Goal: Navigation & Orientation: Find specific page/section

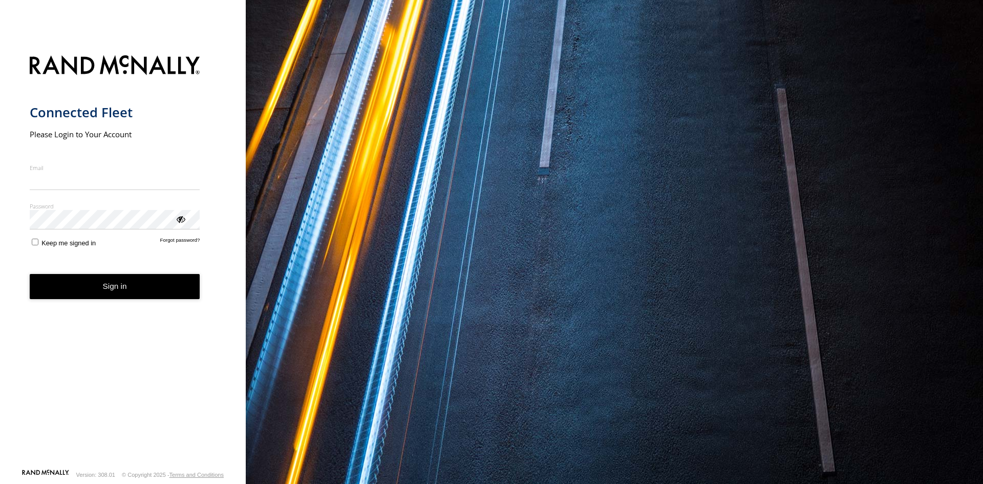
type input "**********"
click at [180, 298] on button "Sign in" at bounding box center [115, 286] width 170 height 25
click at [175, 292] on button "Sign in" at bounding box center [115, 286] width 170 height 25
